Goal: Check status

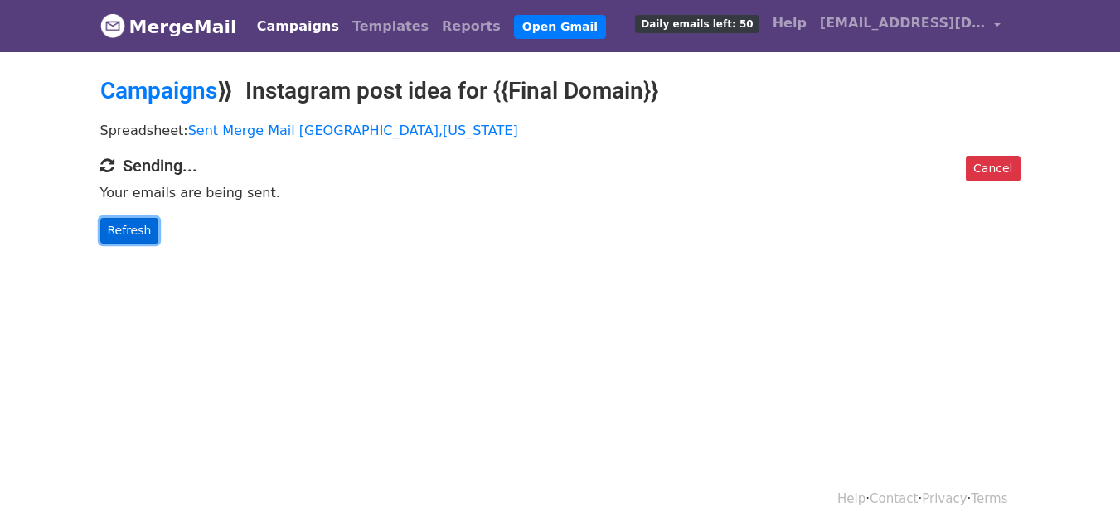
click at [117, 230] on link "Refresh" at bounding box center [129, 231] width 59 height 26
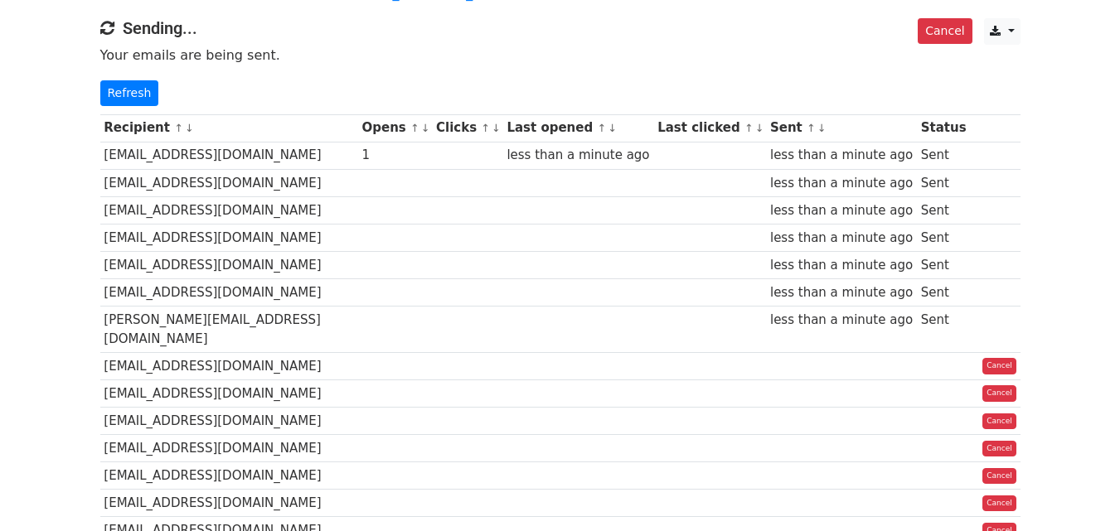
scroll to position [138, 0]
click at [124, 96] on link "Refresh" at bounding box center [129, 93] width 59 height 26
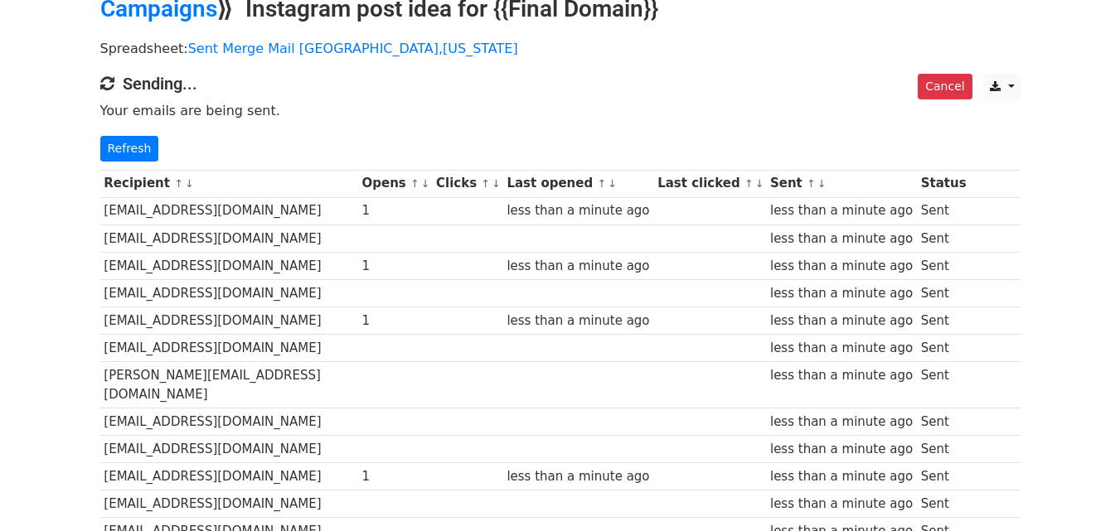
scroll to position [124, 0]
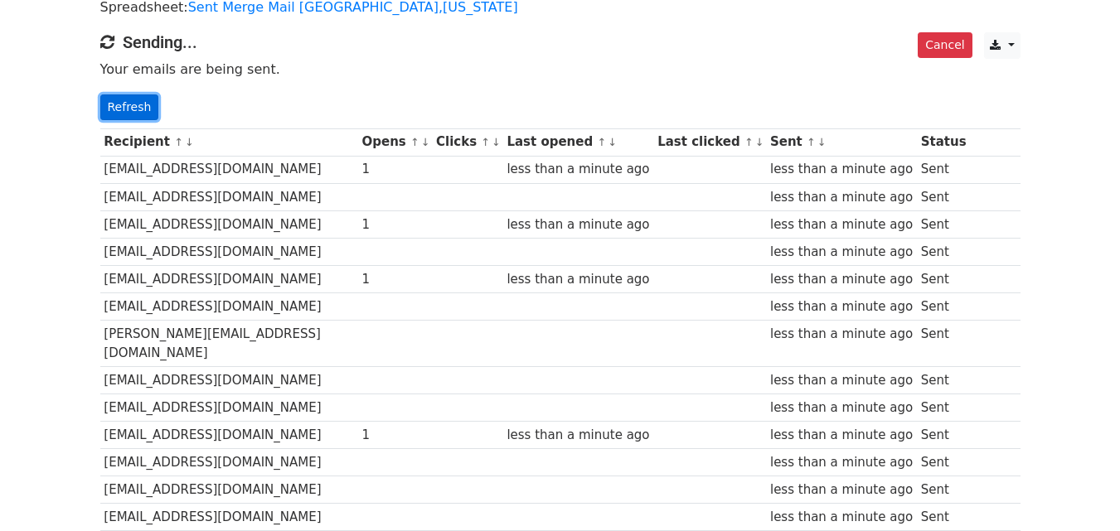
click at [133, 109] on link "Refresh" at bounding box center [129, 108] width 59 height 26
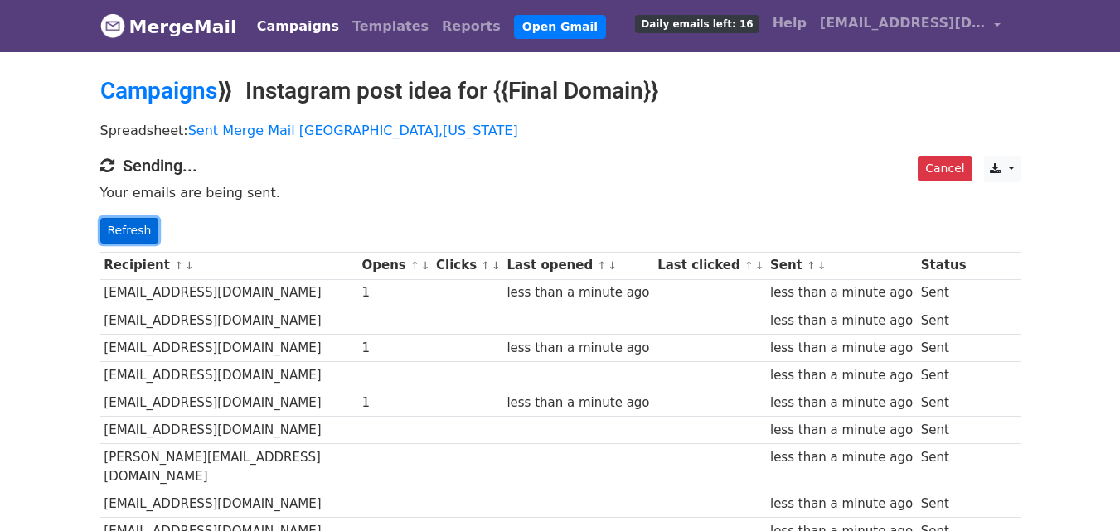
click at [135, 234] on link "Refresh" at bounding box center [129, 231] width 59 height 26
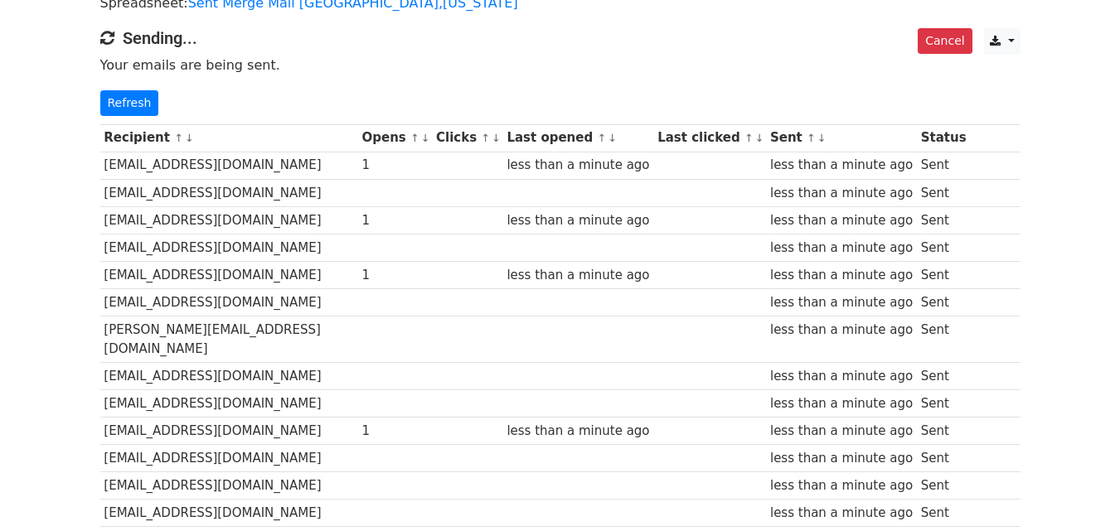
scroll to position [47, 0]
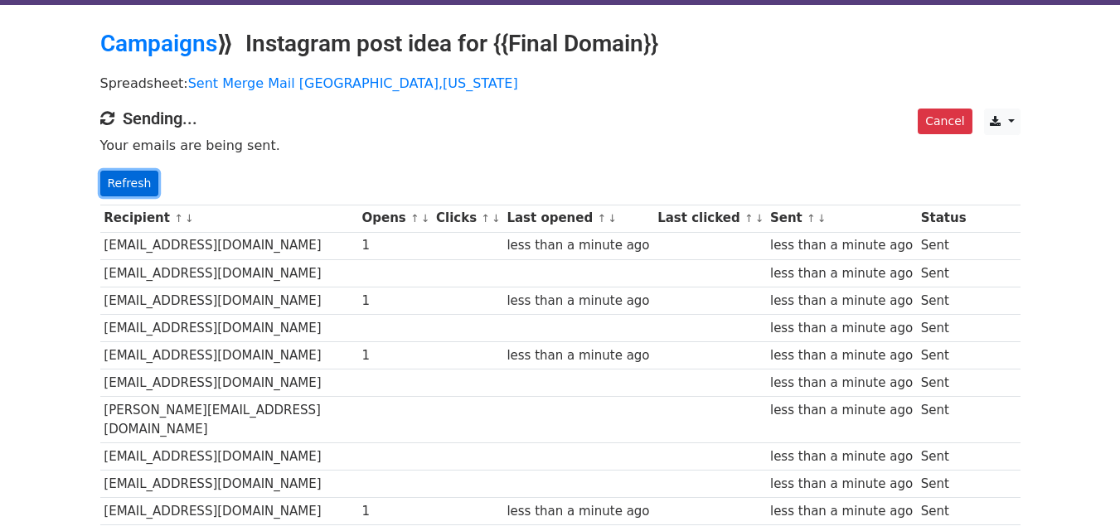
click at [146, 184] on link "Refresh" at bounding box center [129, 184] width 59 height 26
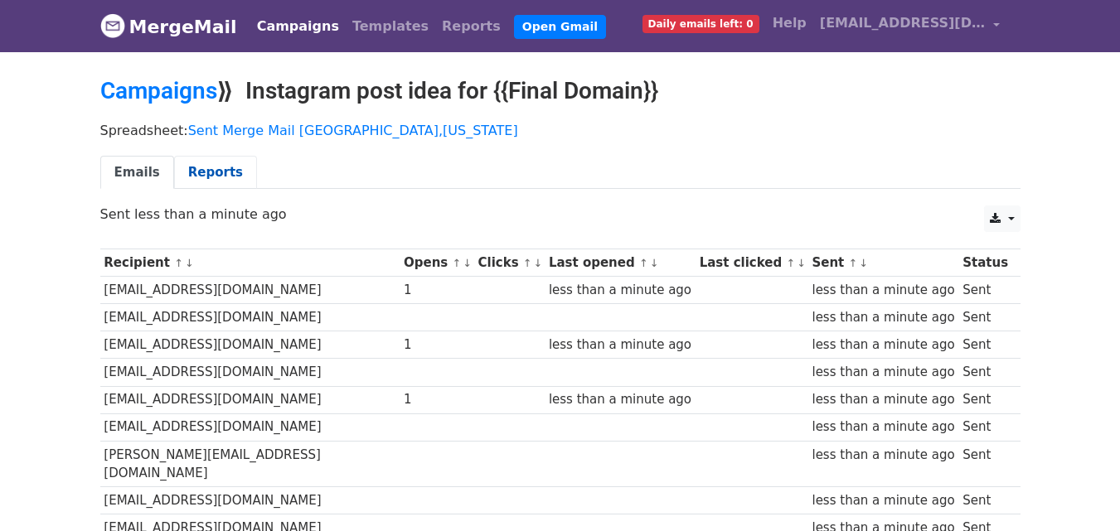
click at [205, 177] on link "Reports" at bounding box center [215, 173] width 83 height 34
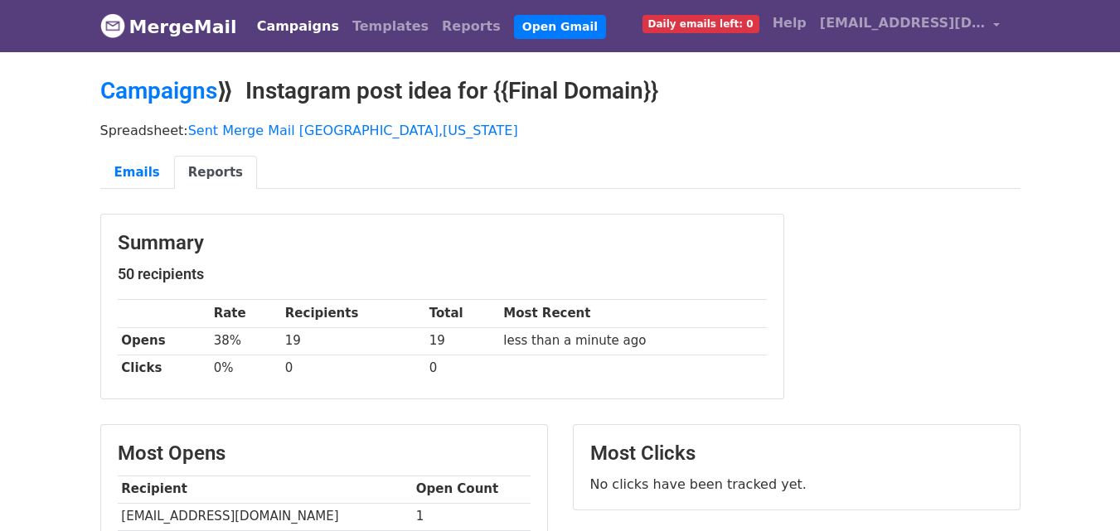
click at [763, 192] on div "Emails Reports" at bounding box center [560, 177] width 945 height 42
